Goal: Purchase product/service

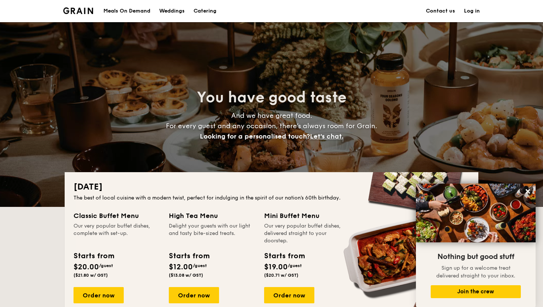
click at [140, 12] on div "Meals On Demand" at bounding box center [126, 11] width 47 height 22
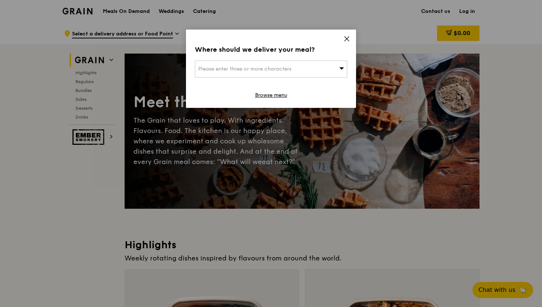
click at [291, 65] on div "Please enter three or more characters" at bounding box center [271, 69] width 152 height 17
type input "jui res"
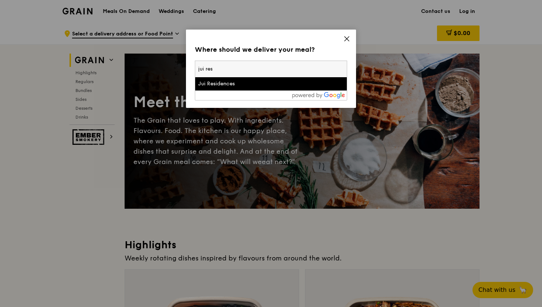
click at [259, 84] on div "Jui Residences" at bounding box center [252, 83] width 109 height 7
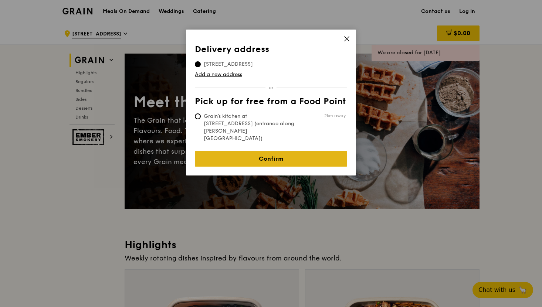
click at [304, 151] on link "Confirm" at bounding box center [271, 159] width 152 height 16
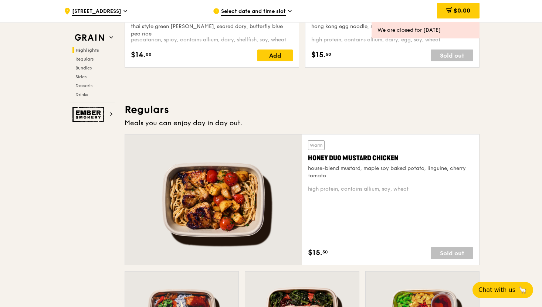
scroll to position [115, 0]
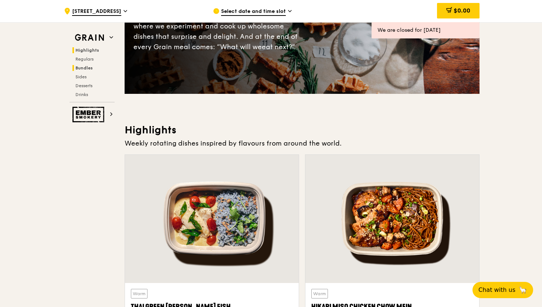
click at [85, 69] on span "Bundles" at bounding box center [83, 67] width 17 height 5
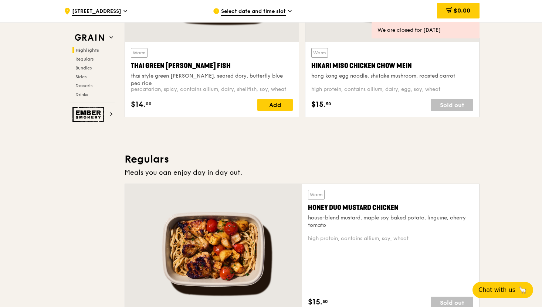
scroll to position [300, 0]
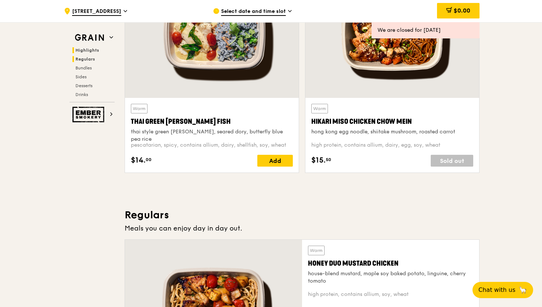
click at [94, 58] on span "Regulars" at bounding box center [85, 59] width 20 height 5
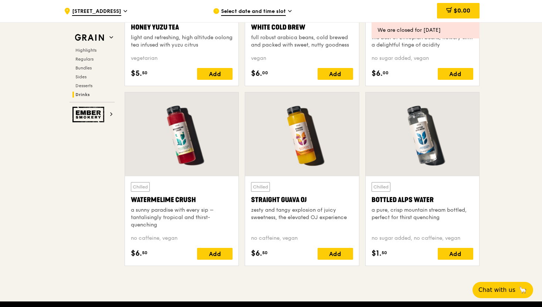
scroll to position [2864, 0]
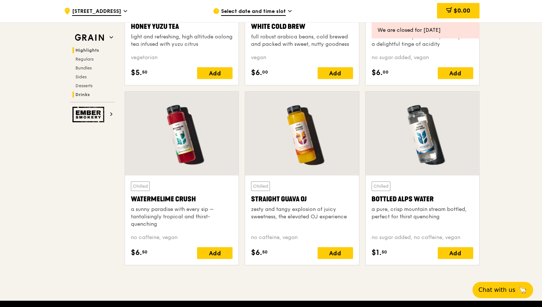
click at [88, 50] on span "Highlights" at bounding box center [87, 50] width 24 height 5
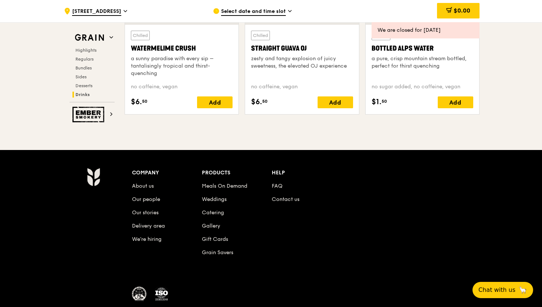
scroll to position [3063, 0]
